Goal: Task Accomplishment & Management: Manage account settings

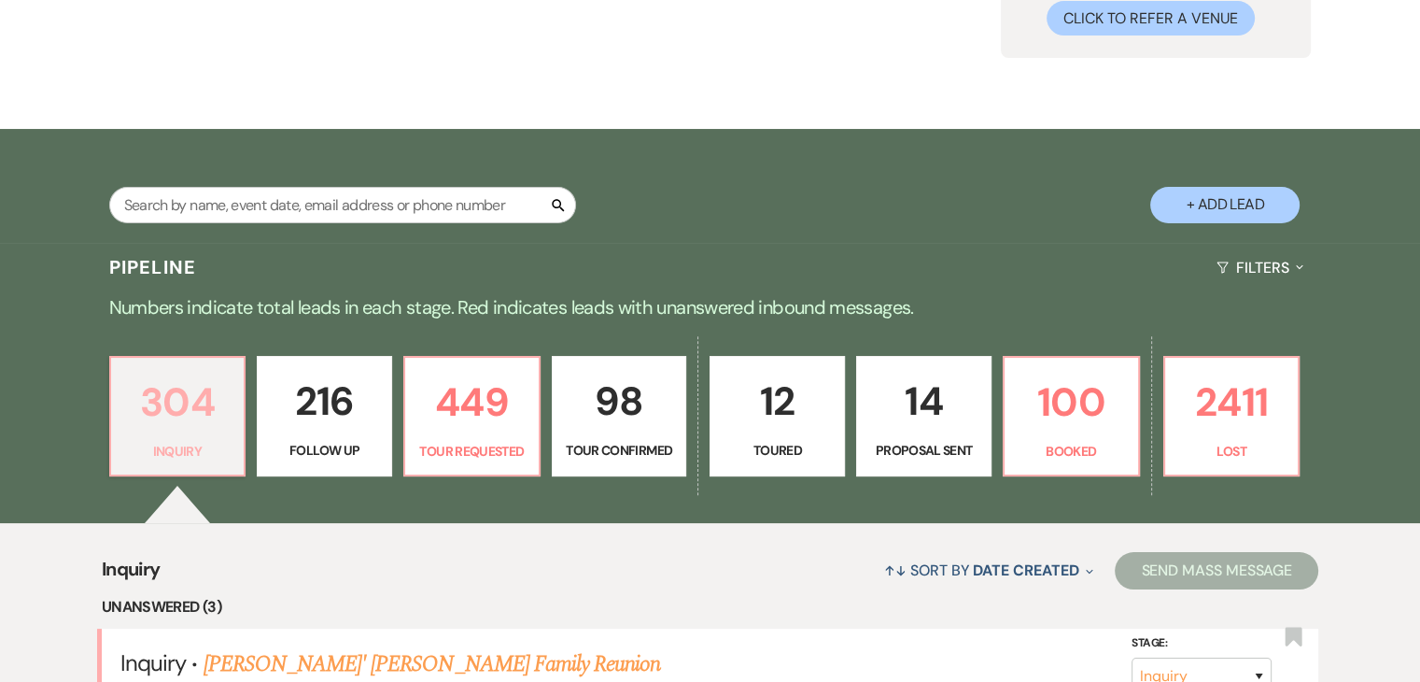
scroll to position [92, 0]
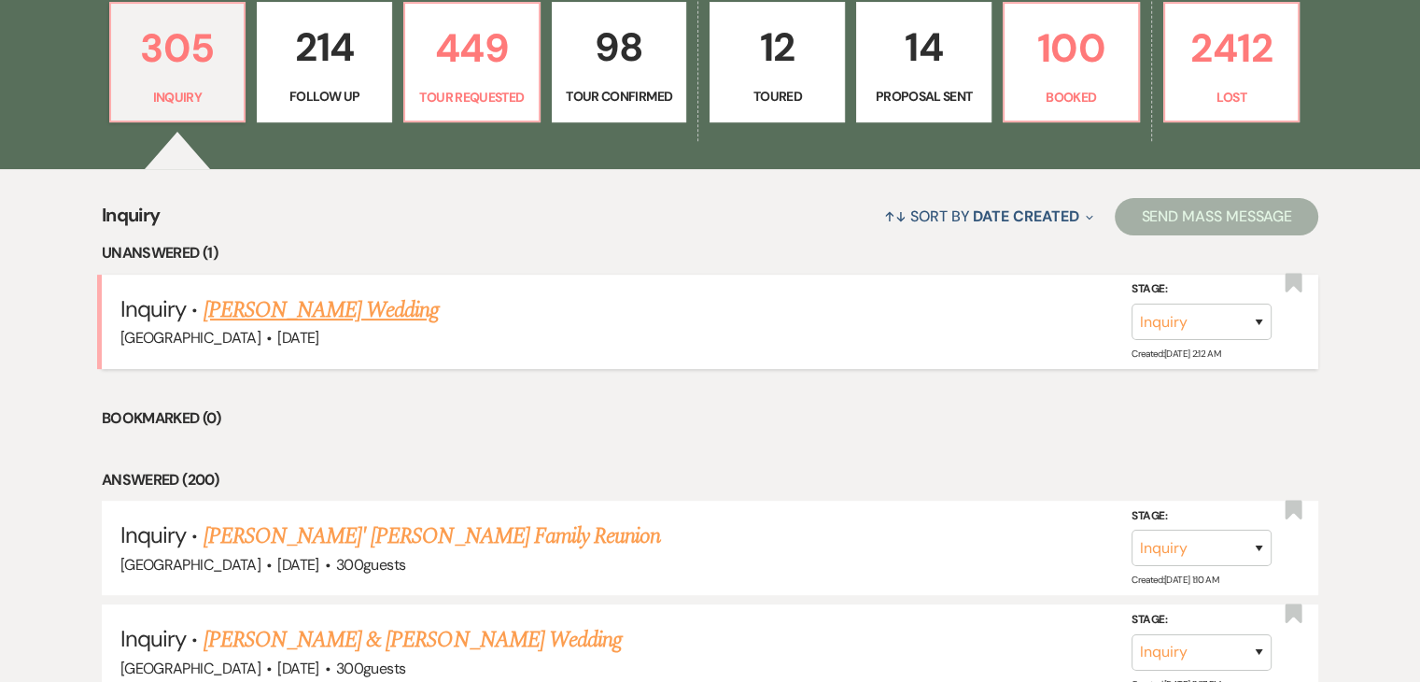
click at [303, 308] on link "[PERSON_NAME] Wedding" at bounding box center [322, 310] width 236 height 34
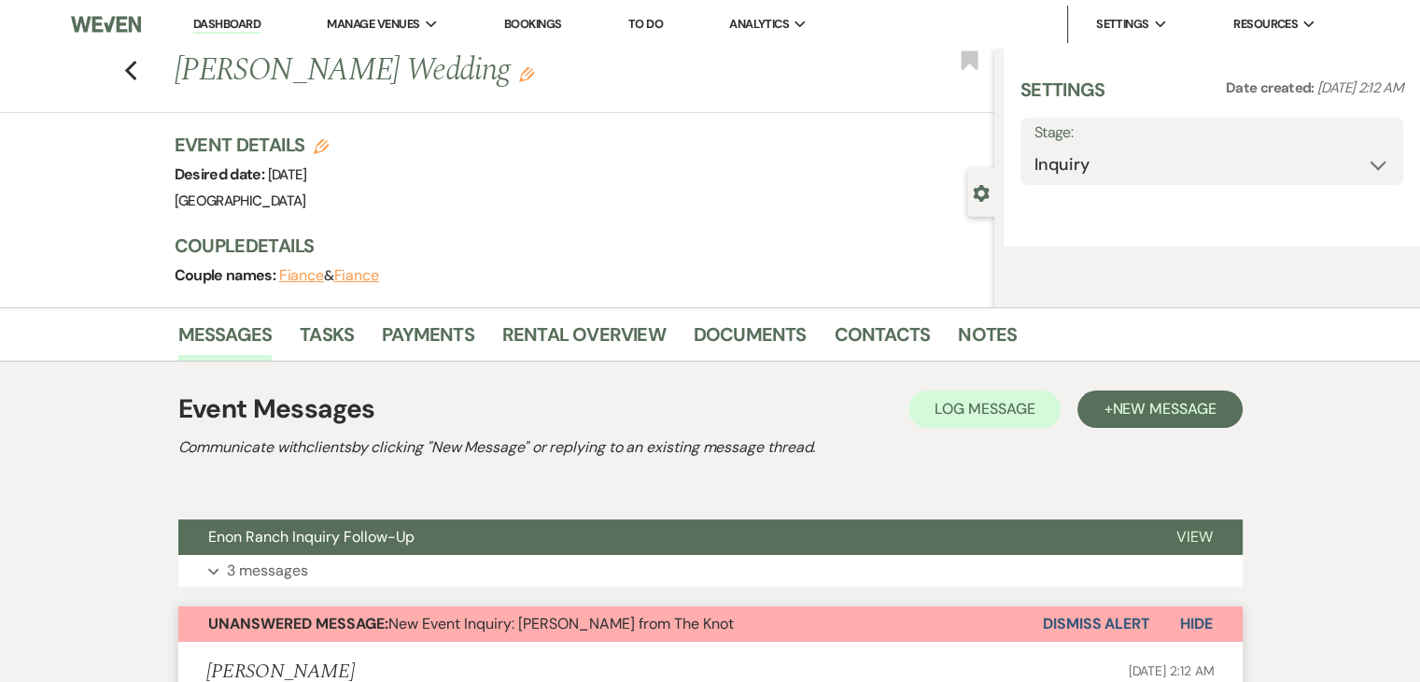
select select "2"
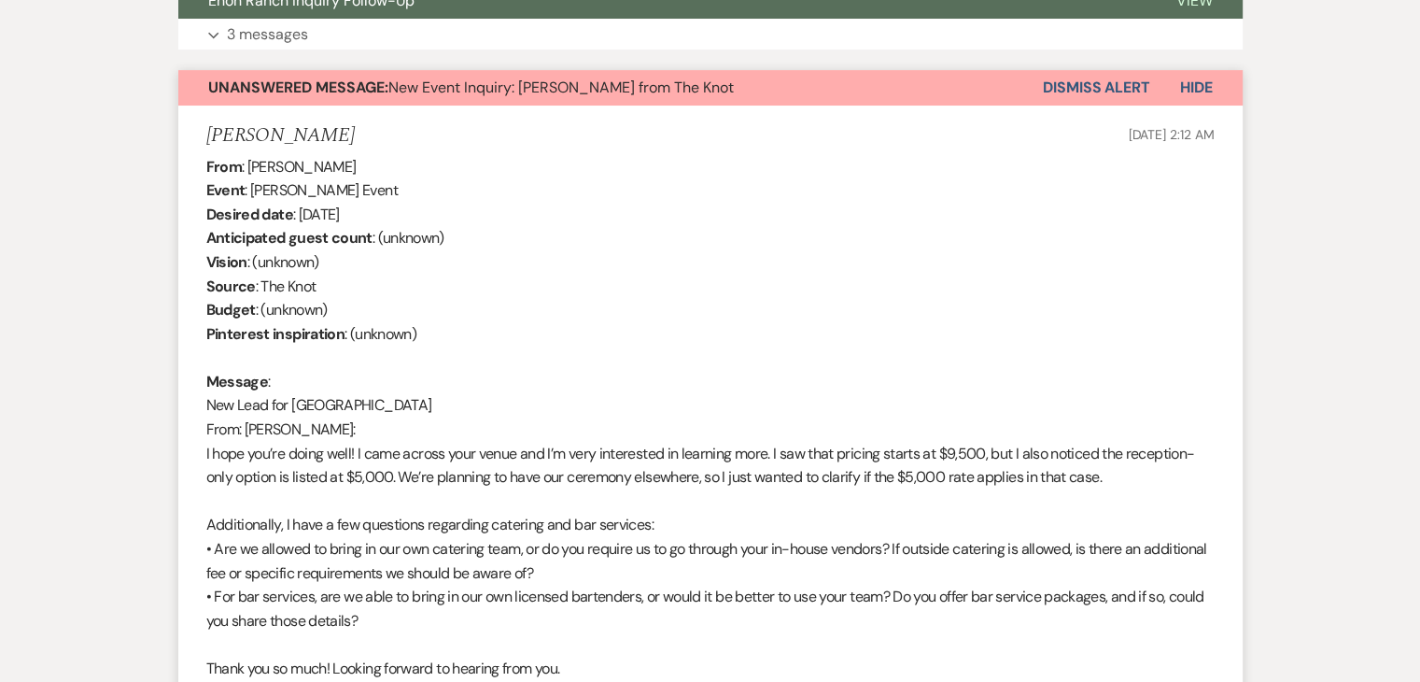
scroll to position [654, 0]
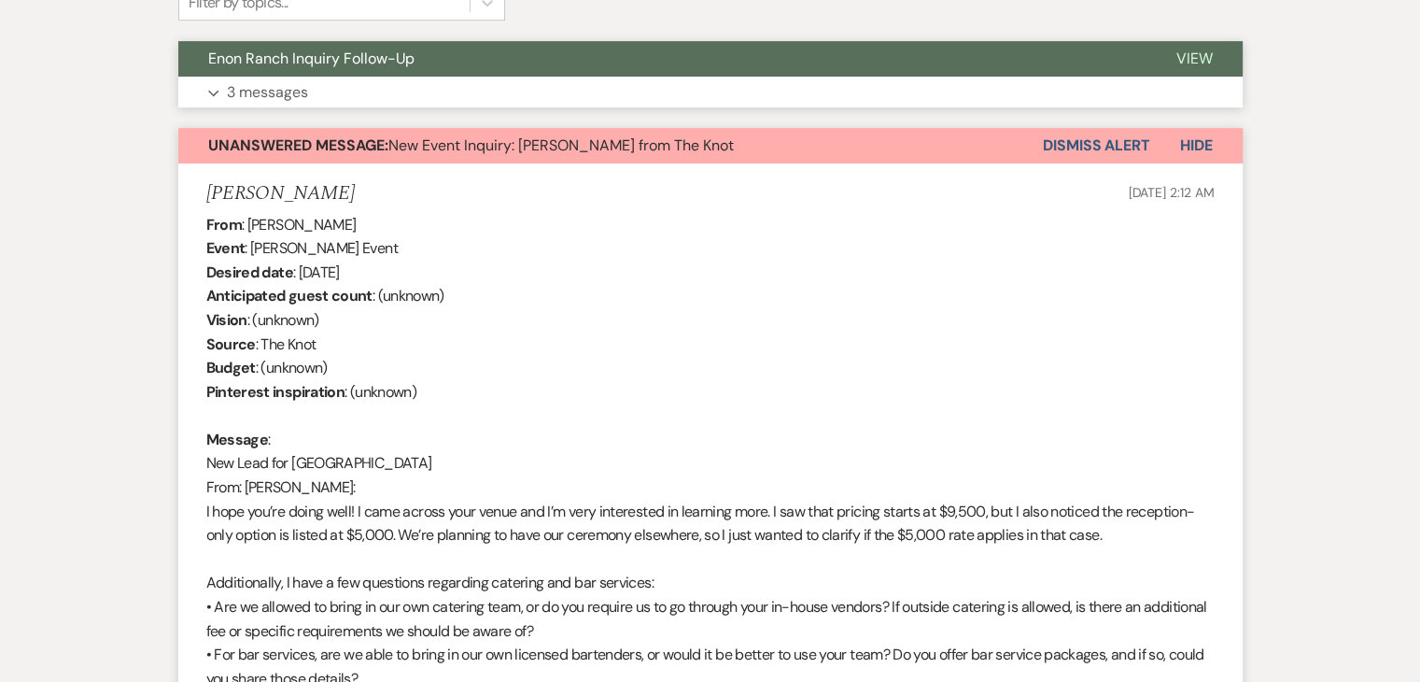
click at [291, 105] on button "Expand 3 messages" at bounding box center [710, 93] width 1064 height 32
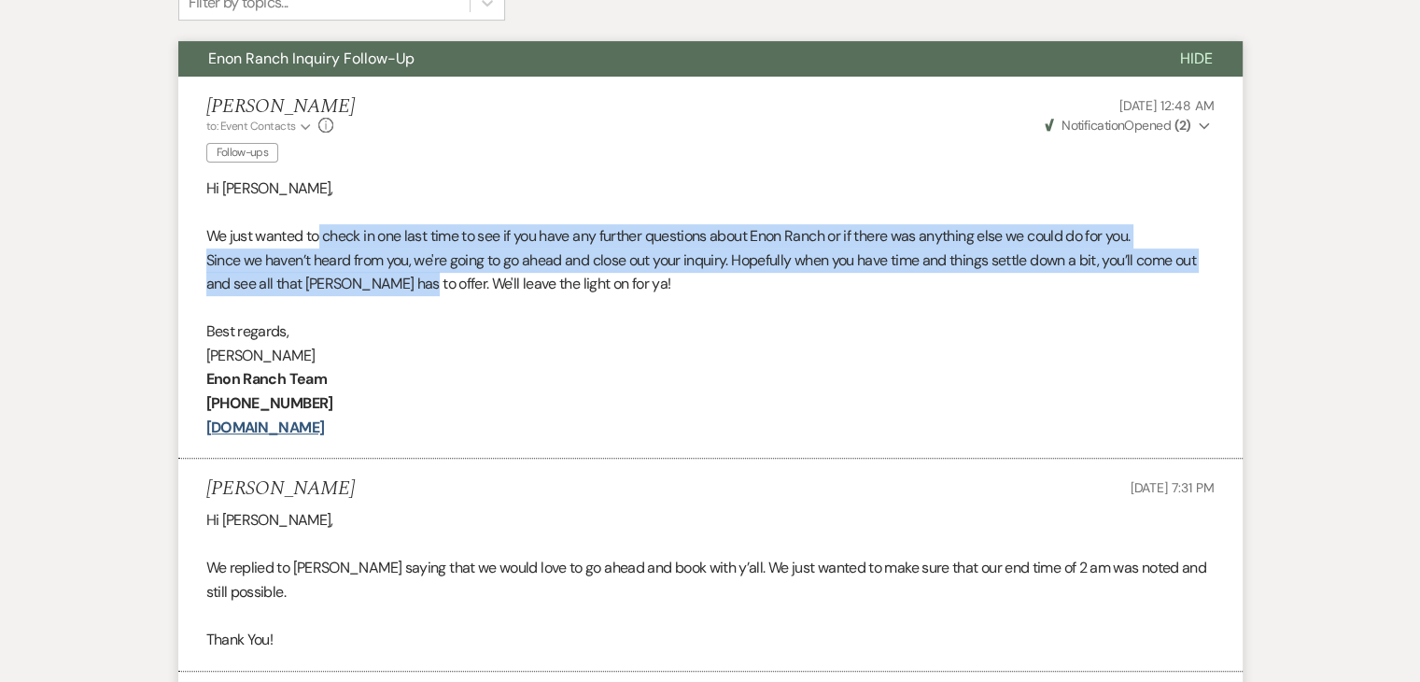
drag, startPoint x: 321, startPoint y: 240, endPoint x: 412, endPoint y: 278, distance: 98.3
click at [412, 278] on div "Hi [PERSON_NAME], We just wanted to check in one last time to see if you have a…" at bounding box center [710, 307] width 1008 height 263
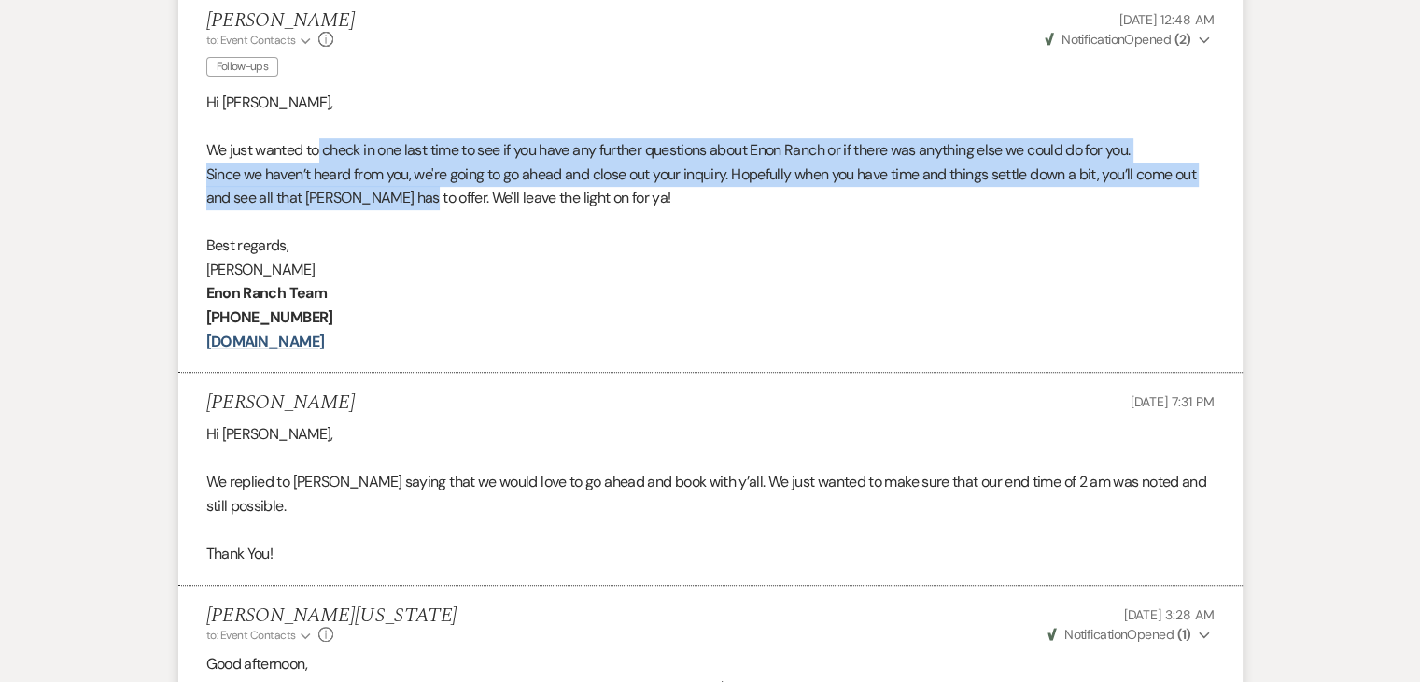
scroll to position [747, 0]
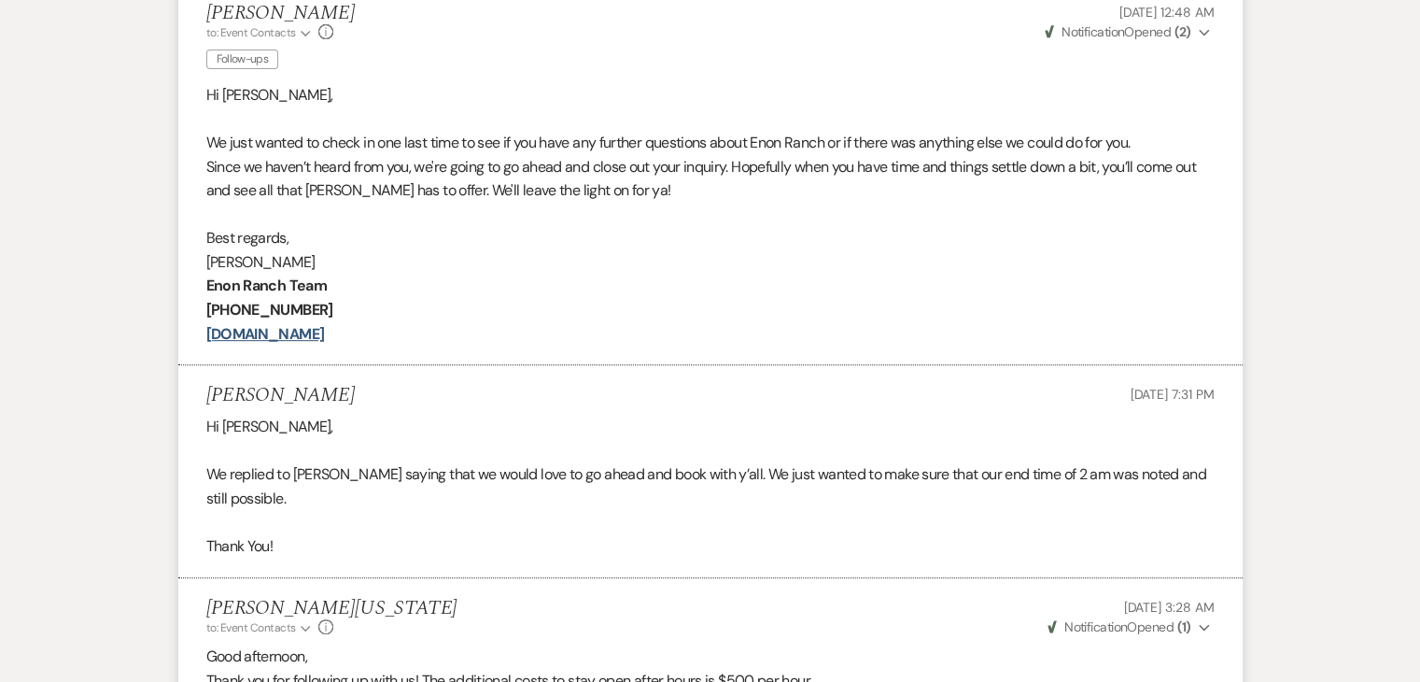
click at [444, 224] on p at bounding box center [710, 215] width 1008 height 24
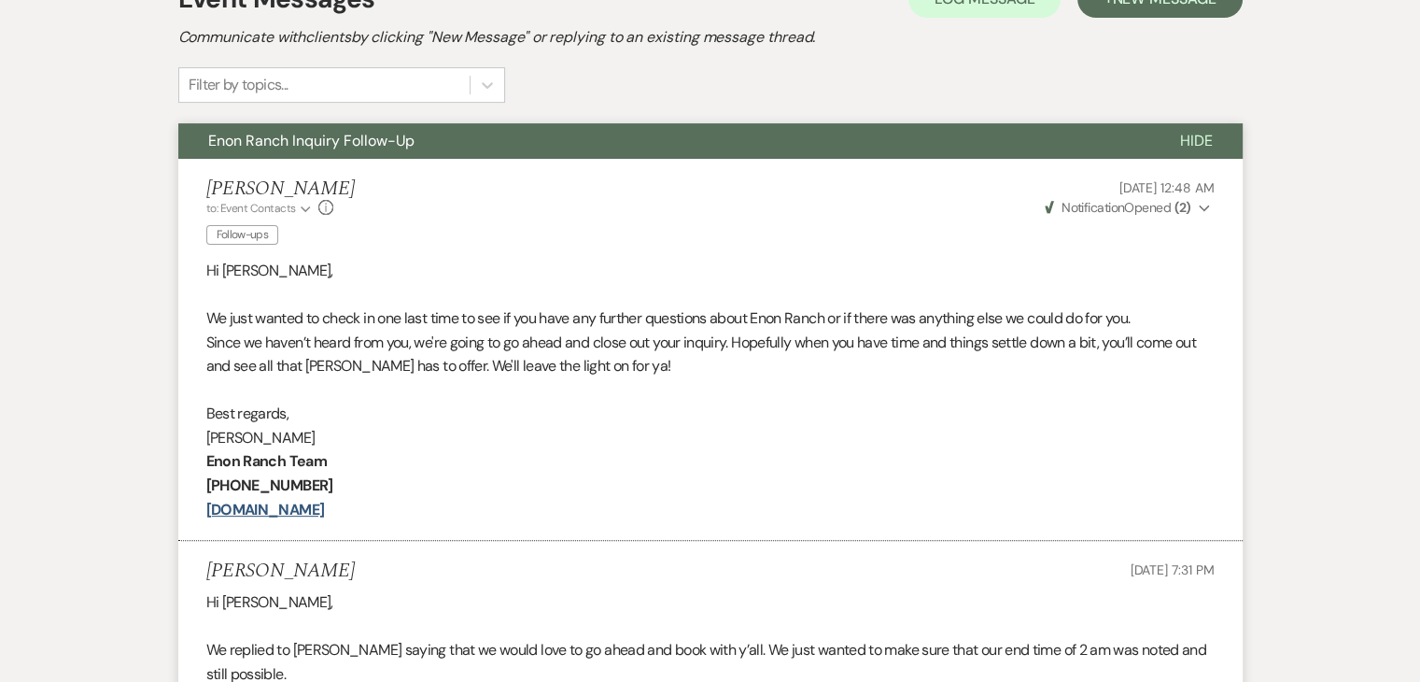
scroll to position [560, 0]
